Goal: Find specific page/section: Find specific page/section

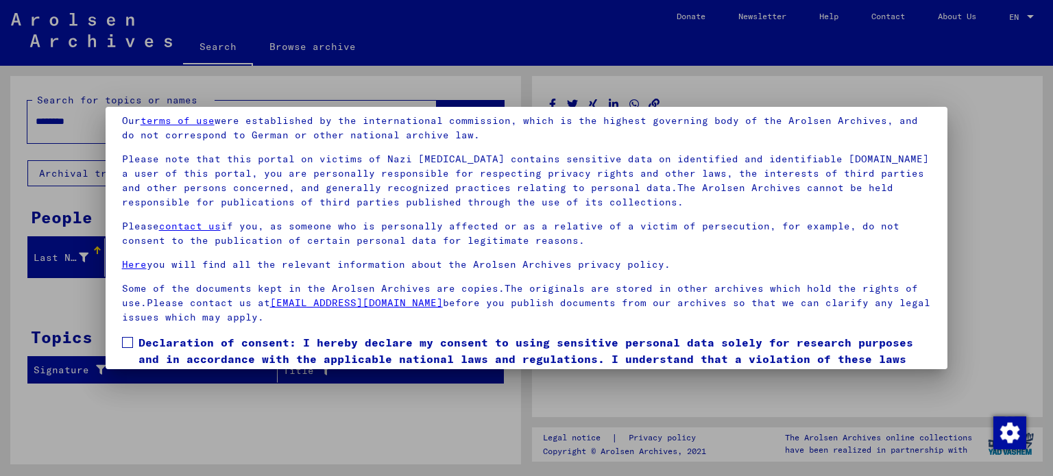
scroll to position [116, 0]
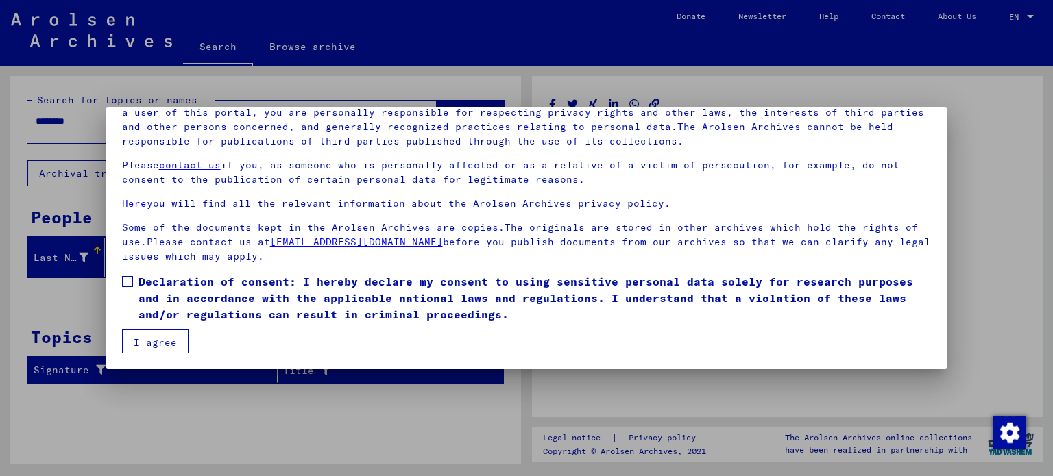
click at [136, 346] on button "I agree" at bounding box center [155, 343] width 67 height 26
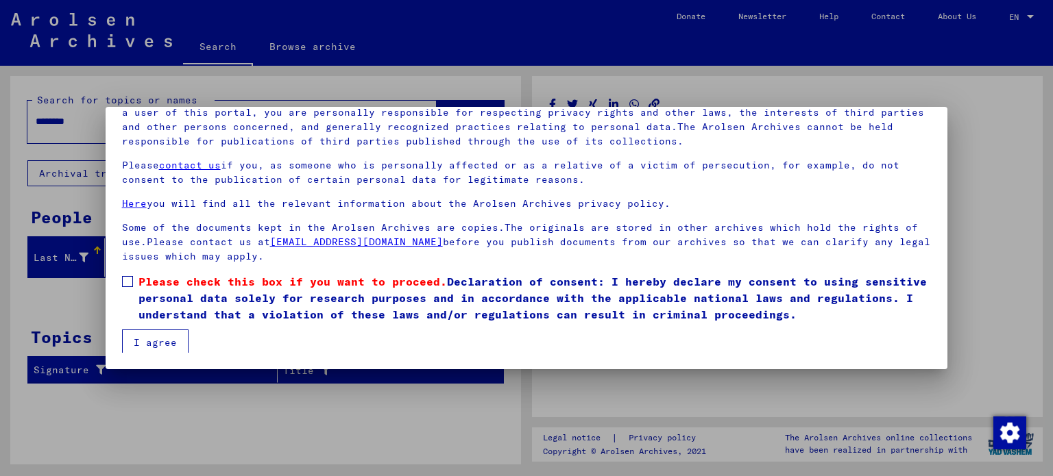
scroll to position [3, 0]
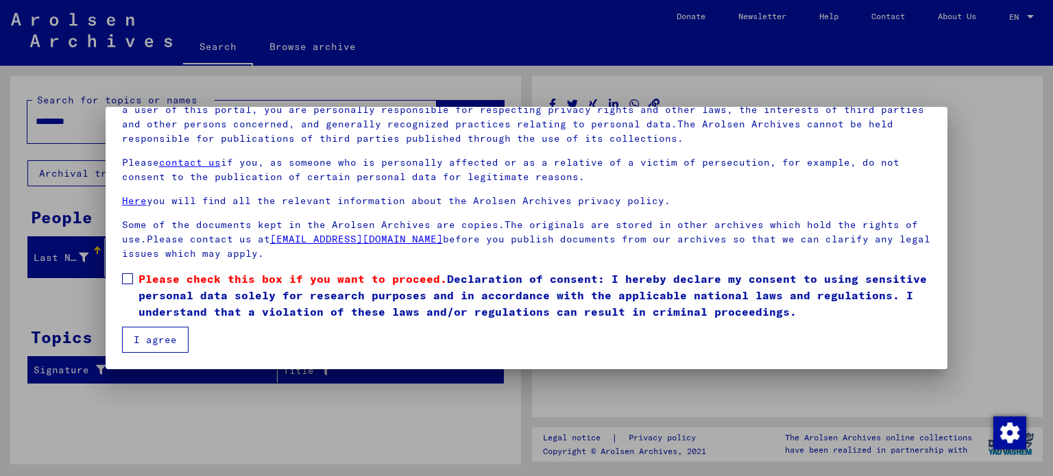
click at [121, 278] on mat-dialog-content "Our terms of use were established by the international commission, which is the…" at bounding box center [527, 198] width 843 height 310
click at [126, 281] on span at bounding box center [127, 279] width 11 height 11
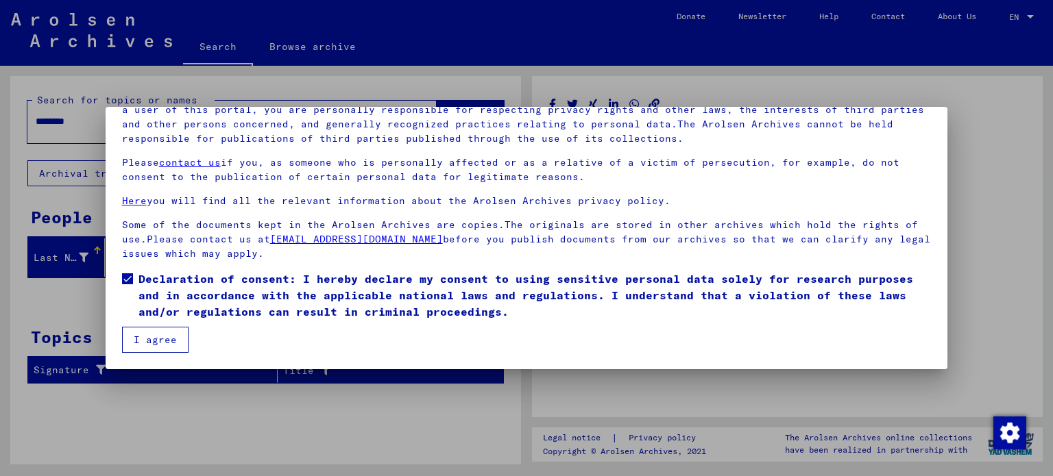
click at [160, 340] on button "I agree" at bounding box center [155, 340] width 67 height 26
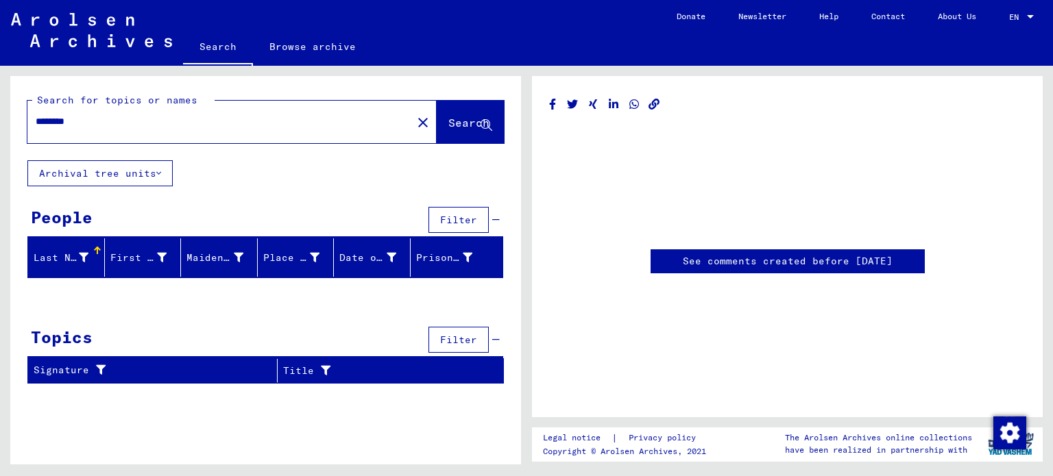
click at [448, 125] on span "Search" at bounding box center [468, 123] width 41 height 14
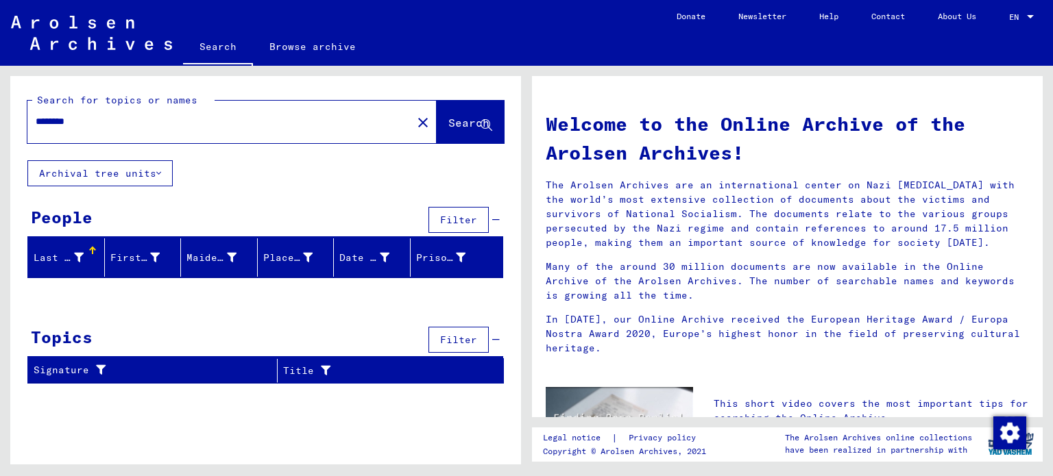
click at [1028, 16] on div at bounding box center [1030, 16] width 7 height 3
click at [1004, 49] on span "Deutsch" at bounding box center [996, 49] width 34 height 10
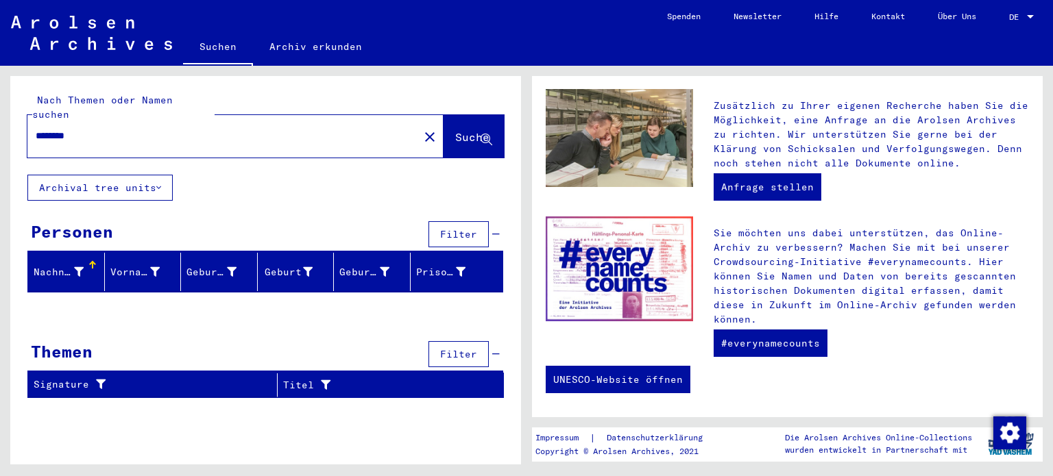
scroll to position [502, 0]
